Goal: Use online tool/utility

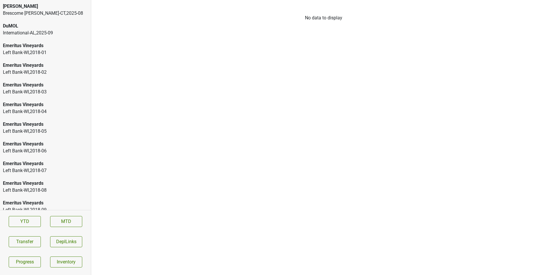
click at [67, 66] on div "Emeritus Vineyards" at bounding box center [45, 65] width 85 height 7
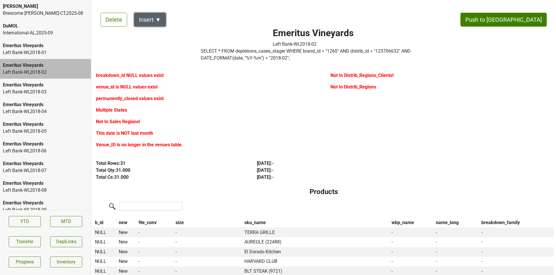
click at [156, 22] on button "Insert ▼" at bounding box center [150, 20] width 32 height 14
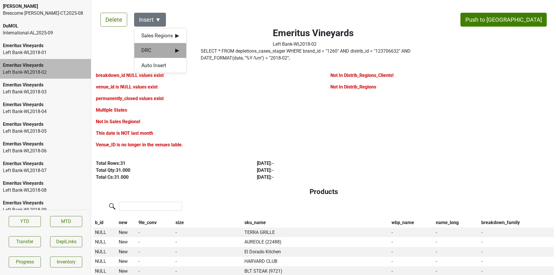
click at [161, 52] on span "DRC ▶" at bounding box center [160, 51] width 38 height 8
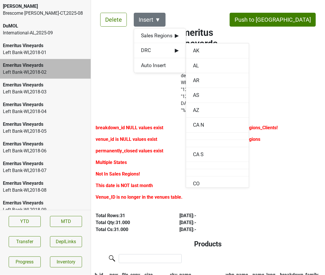
click at [76, 92] on div "Left Bank-WI , 2018 - 03" at bounding box center [45, 92] width 85 height 7
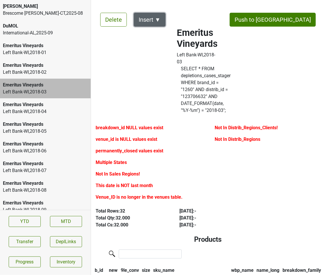
click at [155, 20] on button "Insert ▼" at bounding box center [150, 20] width 32 height 14
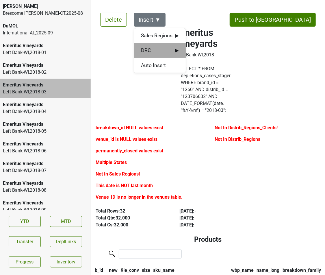
click at [164, 47] on span "DRC ▶" at bounding box center [160, 51] width 38 height 8
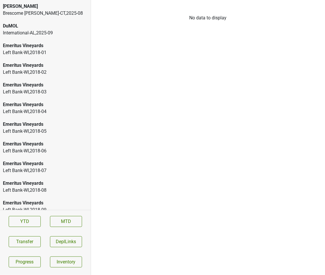
click at [73, 68] on div "Emeritus Vineyards" at bounding box center [45, 65] width 85 height 7
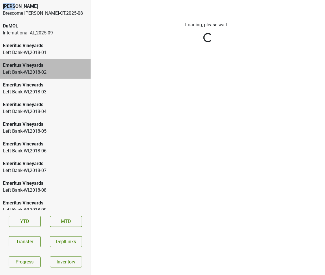
click at [73, 0] on html "Dalla [PERSON_NAME] Brescome [PERSON_NAME]-[GEOGRAPHIC_DATA] , 2025 - 08 DuMOL …" at bounding box center [162, 0] width 325 height 0
